Goal: Task Accomplishment & Management: Use online tool/utility

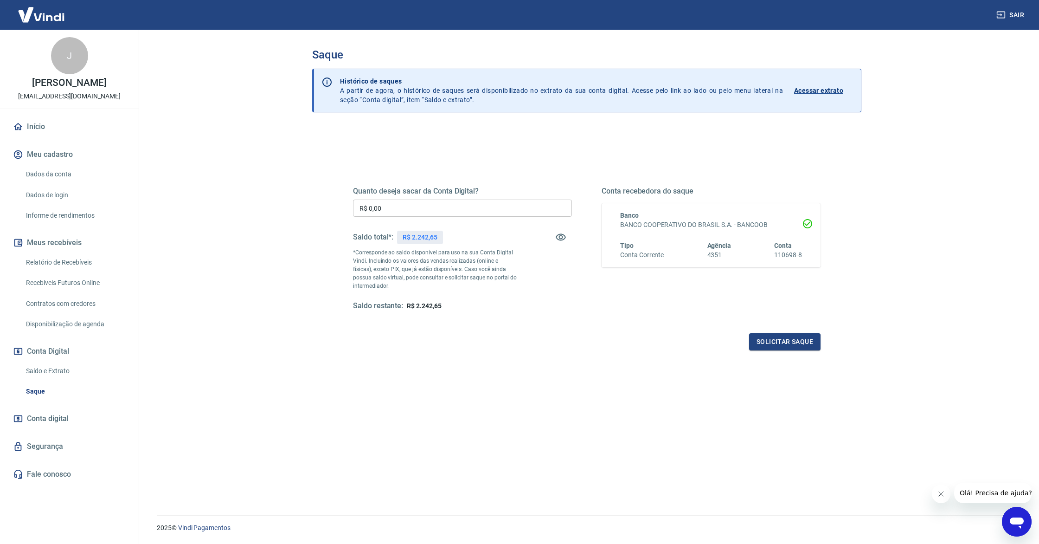
click at [422, 207] on input "R$ 0,00" at bounding box center [462, 208] width 219 height 17
type input "R$ 2.242,65"
click at [795, 342] on button "Solicitar saque" at bounding box center [784, 341] width 71 height 17
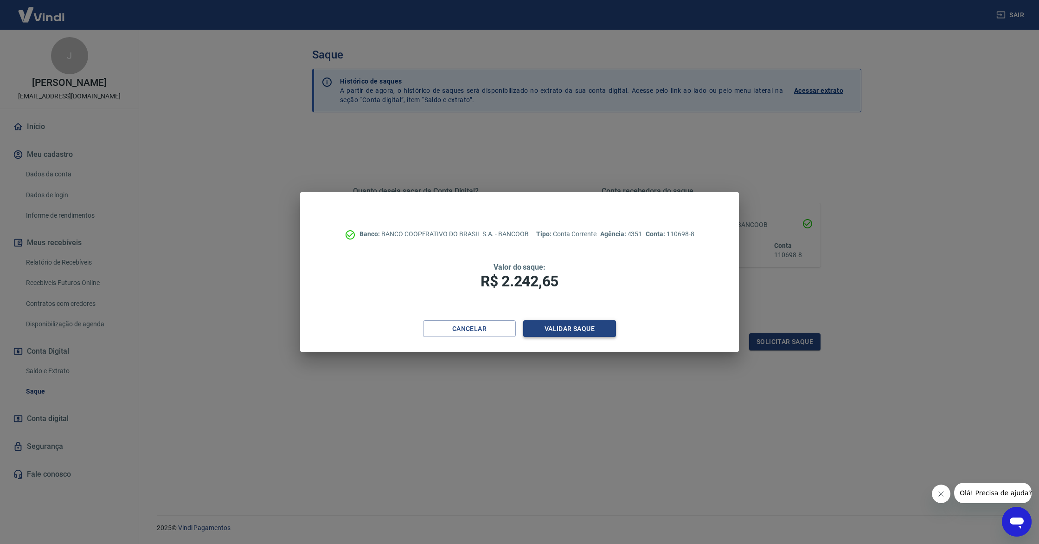
click at [575, 334] on button "Validar saque" at bounding box center [569, 328] width 93 height 17
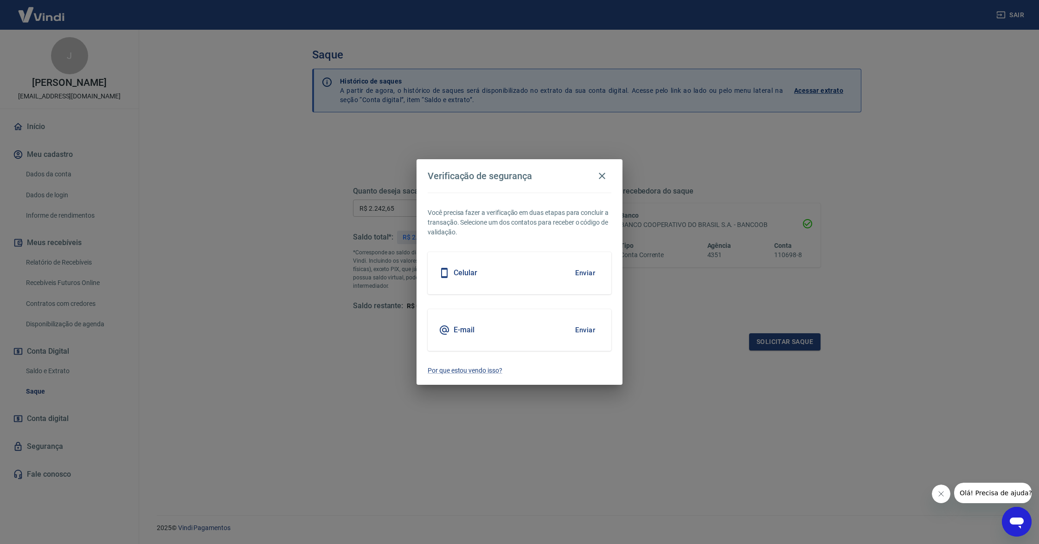
click at [533, 287] on div "Celular Enviar" at bounding box center [520, 273] width 184 height 42
click at [581, 270] on button "Enviar" at bounding box center [585, 272] width 30 height 19
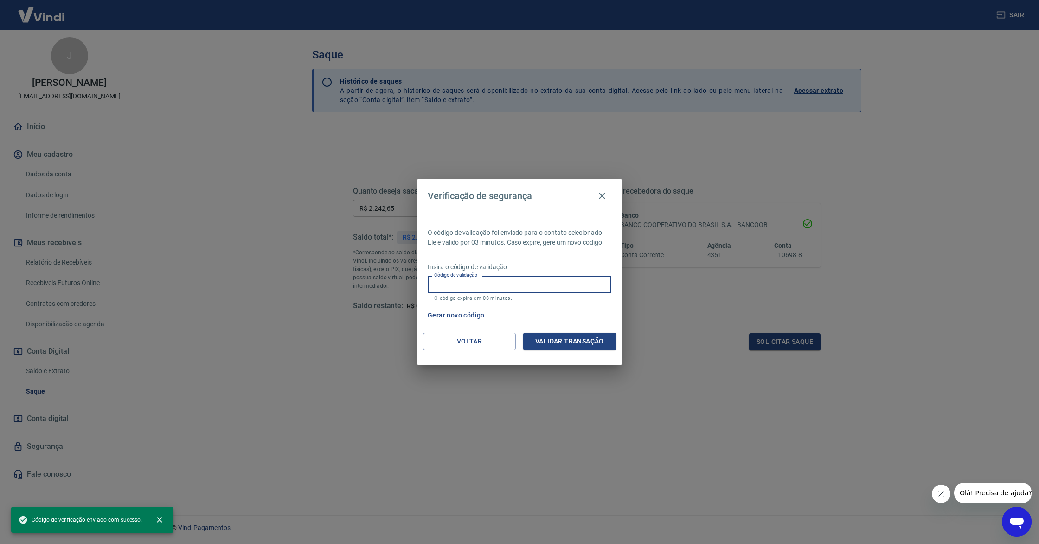
click at [555, 287] on input "Código de validação" at bounding box center [520, 284] width 184 height 17
type input "436918"
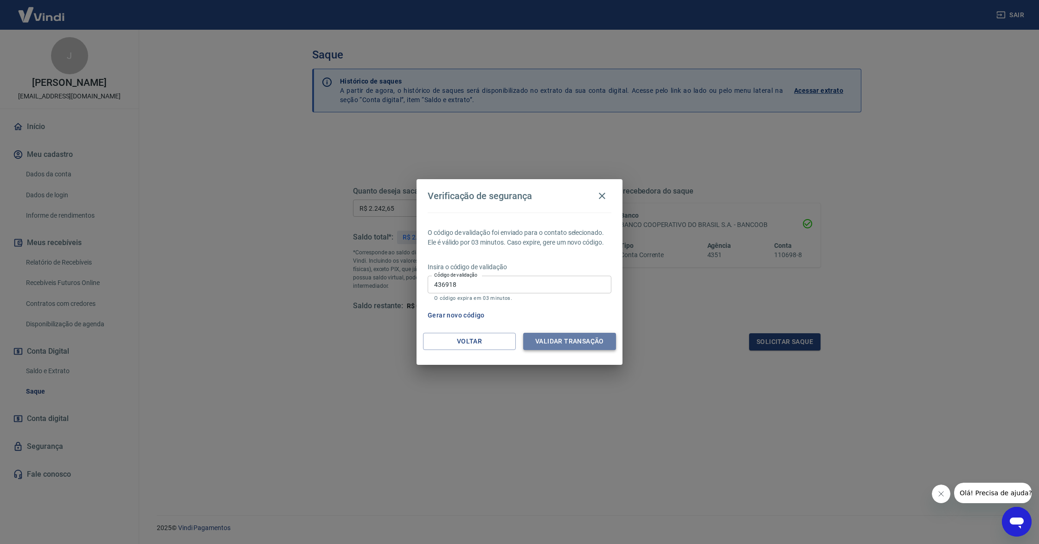
click at [572, 339] on button "Validar transação" at bounding box center [569, 341] width 93 height 17
